Goal: Navigation & Orientation: Go to known website

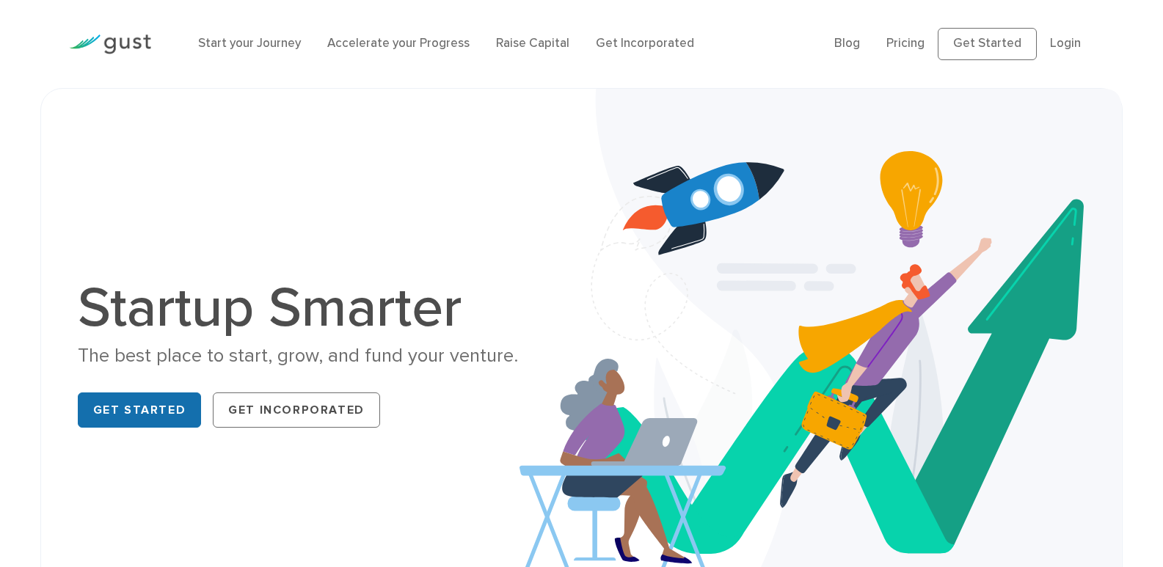
click at [148, 412] on link "Get Started" at bounding box center [140, 410] width 124 height 35
click at [1066, 40] on link "Login" at bounding box center [1065, 43] width 31 height 15
click at [101, 49] on img at bounding box center [110, 44] width 82 height 20
click at [1072, 46] on link "Login" at bounding box center [1065, 43] width 31 height 15
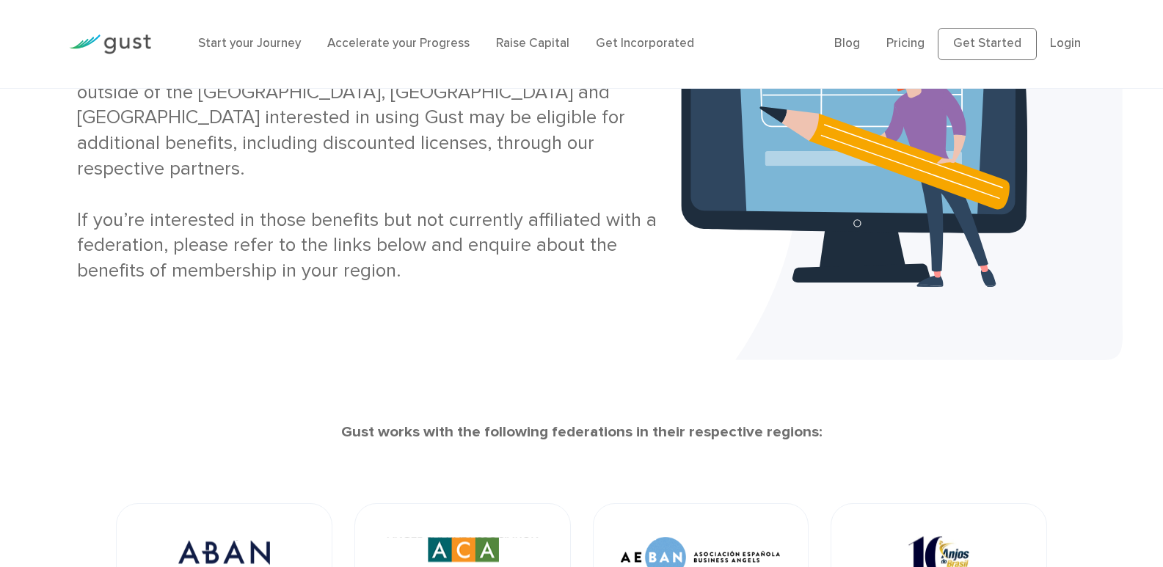
scroll to position [220, 0]
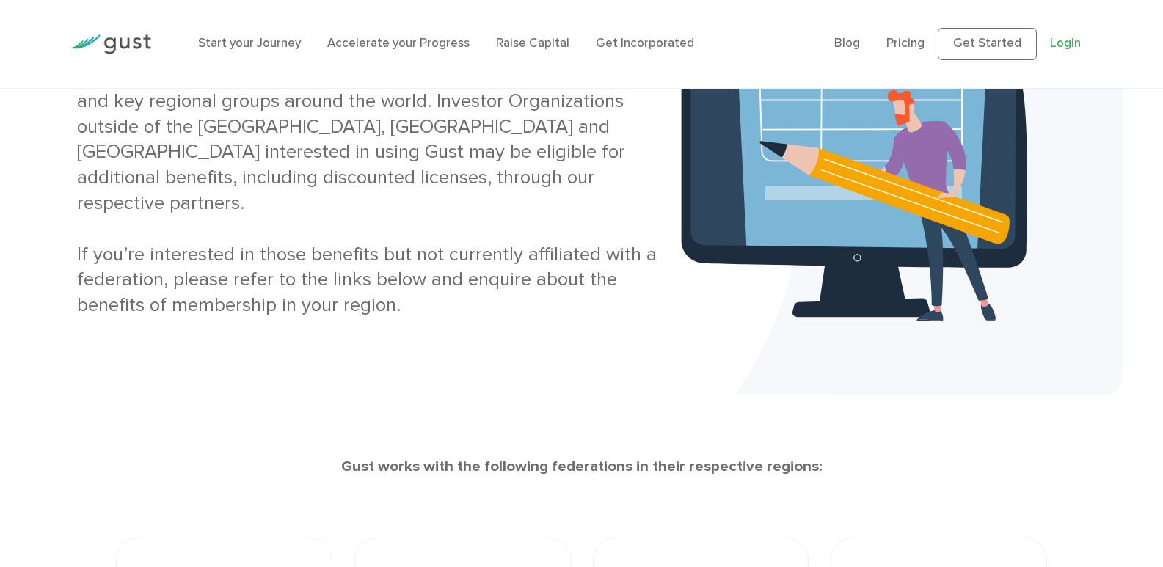
click at [1060, 47] on link "Login" at bounding box center [1065, 43] width 31 height 15
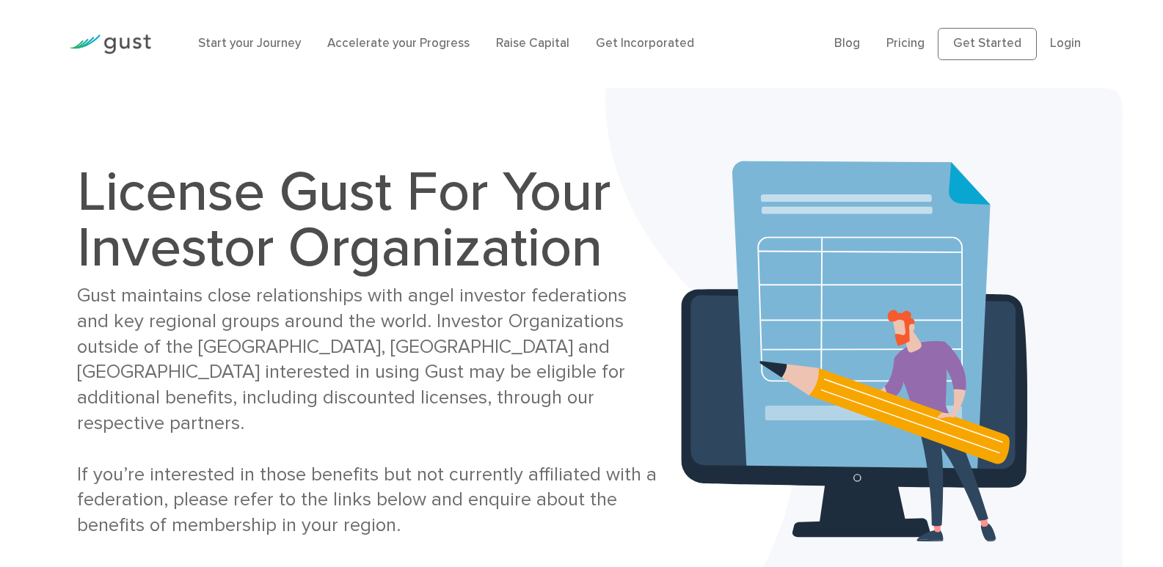
click at [747, 457] on img at bounding box center [864, 351] width 518 height 527
drag, startPoint x: 1074, startPoint y: 43, endPoint x: 1057, endPoint y: 43, distance: 16.9
click at [1073, 43] on link "Login" at bounding box center [1065, 43] width 31 height 15
